Goal: Find specific page/section: Find specific page/section

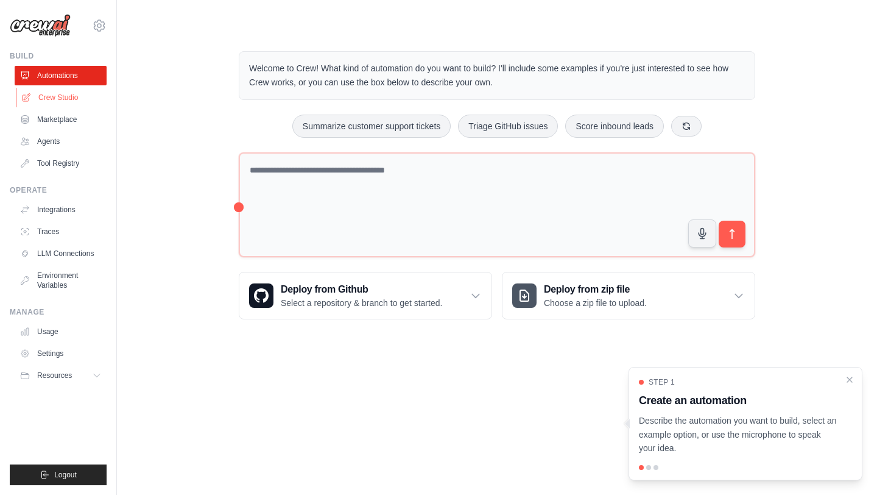
click at [58, 101] on link "Crew Studio" at bounding box center [62, 97] width 92 height 19
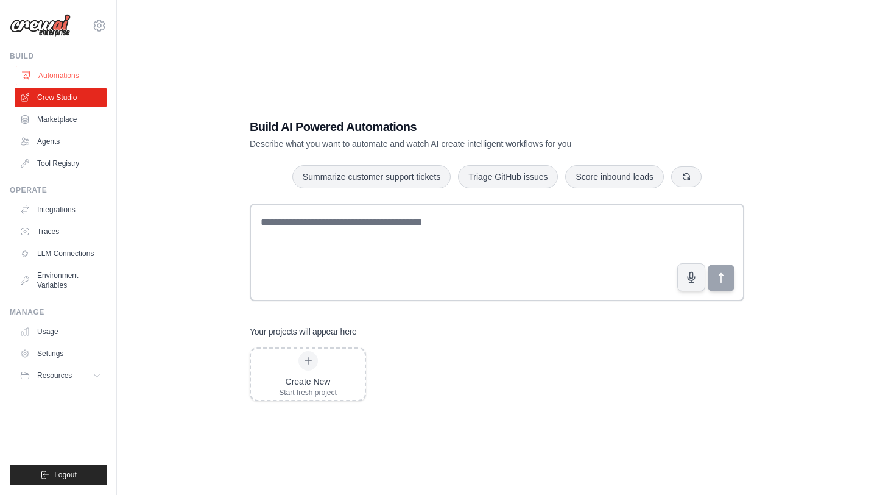
click at [54, 77] on link "Automations" at bounding box center [62, 75] width 92 height 19
